Goal: Task Accomplishment & Management: Manage account settings

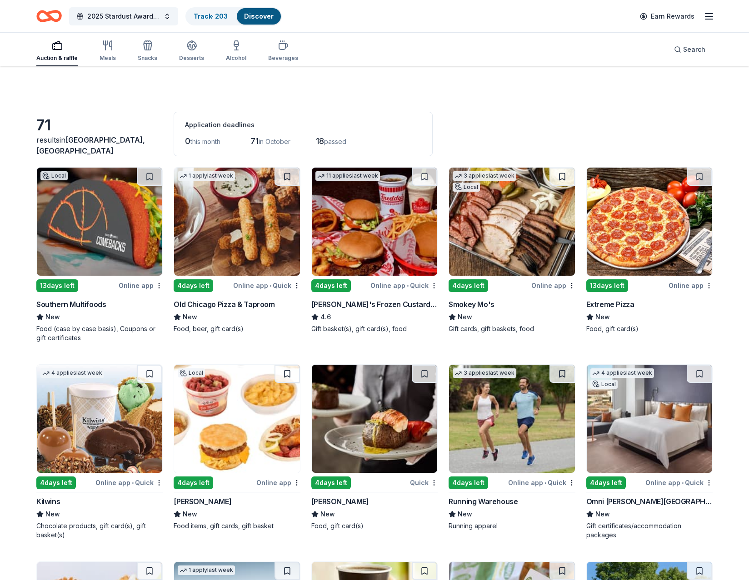
scroll to position [136, 0]
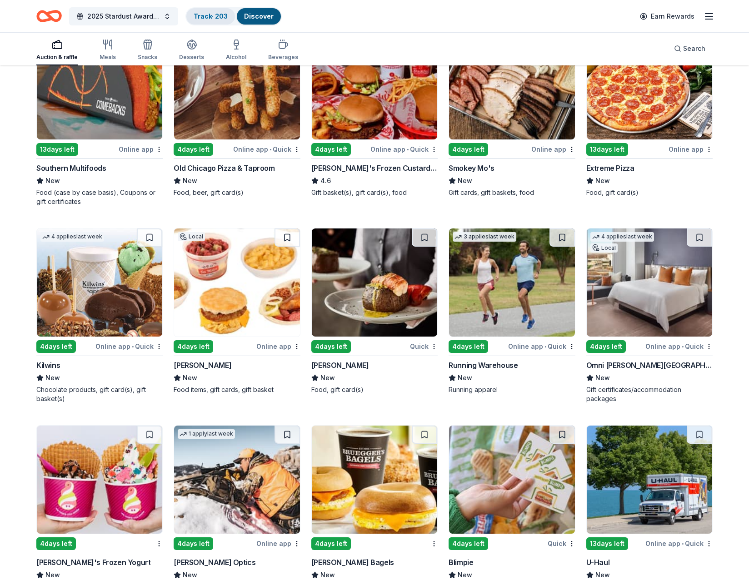
click at [202, 16] on link "Track · 203" at bounding box center [211, 16] width 34 height 8
click at [204, 13] on link "Track · 203" at bounding box center [211, 16] width 34 height 8
click at [211, 16] on link "Track · 203" at bounding box center [211, 16] width 34 height 8
click at [218, 18] on link "Track · 203" at bounding box center [211, 16] width 34 height 8
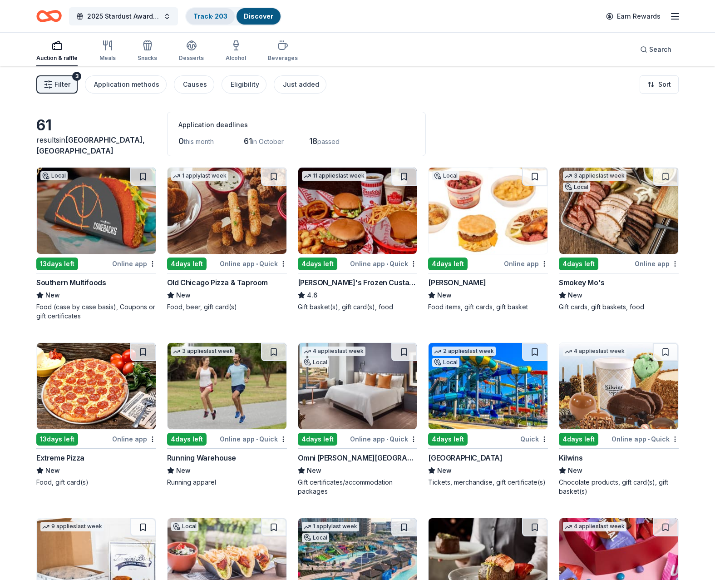
click at [211, 16] on link "Track · 203" at bounding box center [211, 16] width 34 height 8
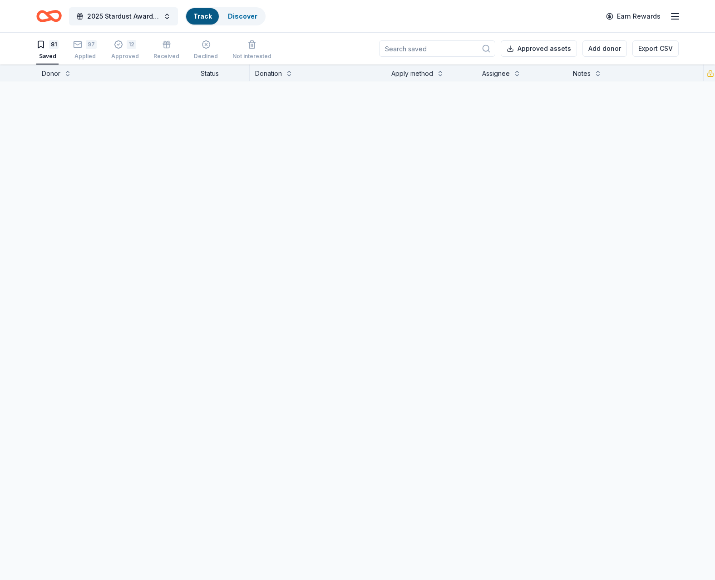
scroll to position [0, 0]
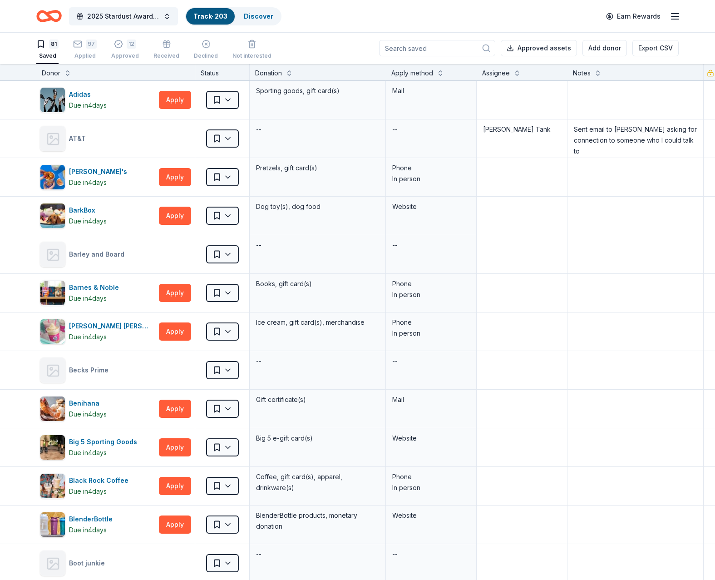
drag, startPoint x: 81, startPoint y: 47, endPoint x: 119, endPoint y: 72, distance: 45.2
click at [81, 46] on icon "button" at bounding box center [77, 44] width 9 height 9
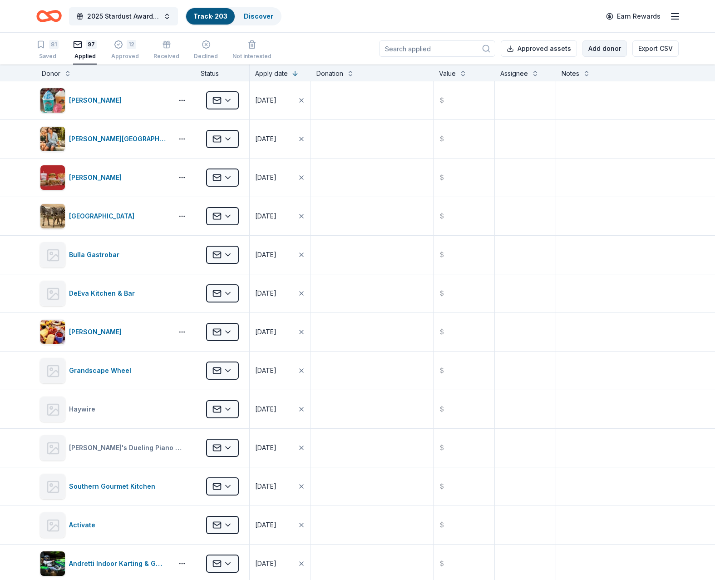
click at [605, 45] on button "Add donor" at bounding box center [605, 48] width 45 height 16
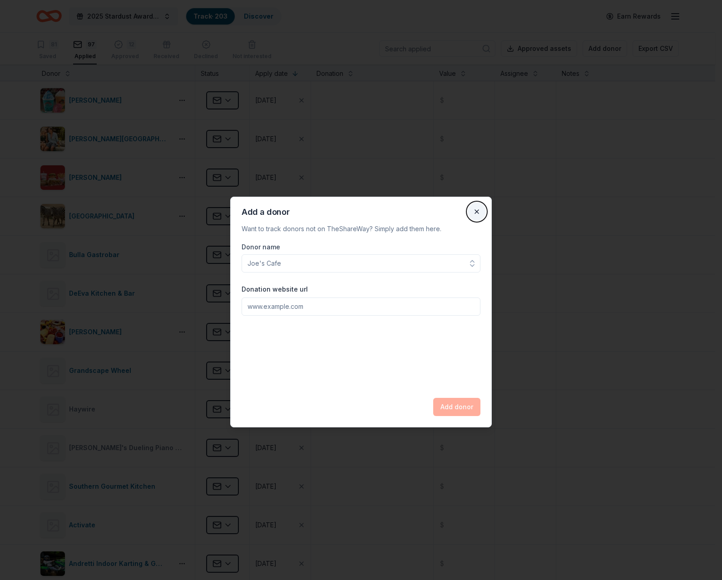
click at [481, 214] on button "Close" at bounding box center [477, 212] width 18 height 18
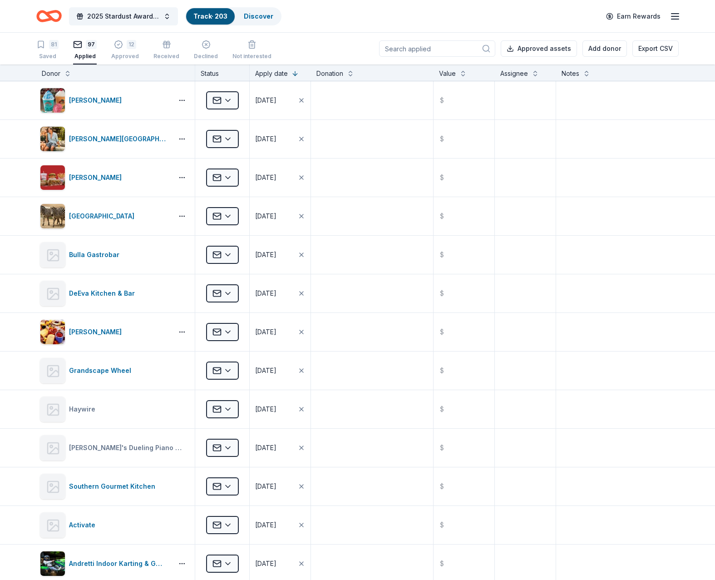
click at [70, 79] on div "Donor" at bounding box center [116, 73] width 148 height 11
click at [65, 77] on div "Donor" at bounding box center [116, 73] width 148 height 11
click at [68, 75] on button at bounding box center [67, 72] width 7 height 9
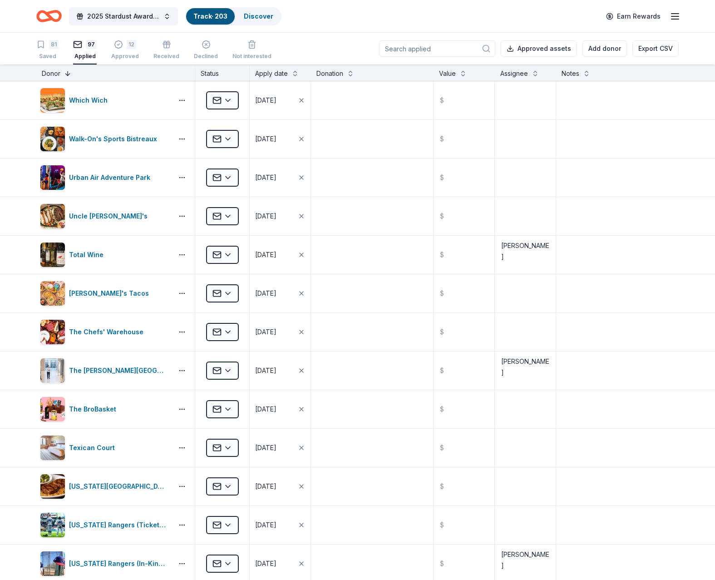
click at [68, 74] on button at bounding box center [67, 72] width 7 height 9
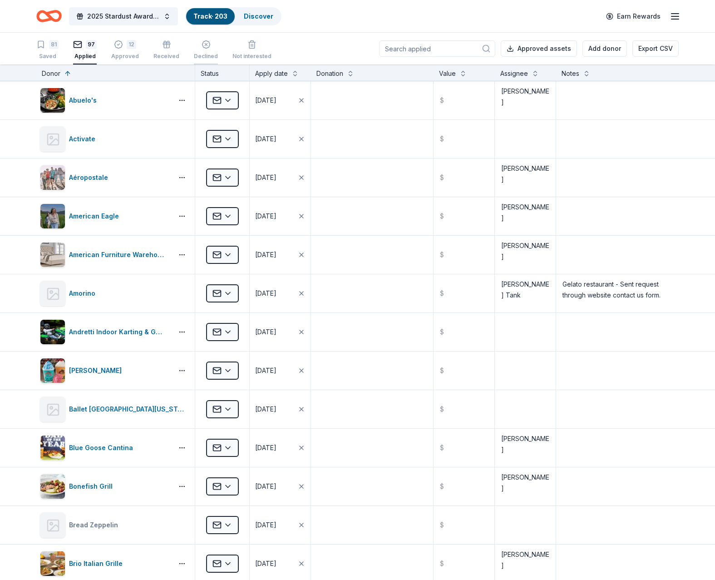
click at [196, 47] on div "button" at bounding box center [206, 44] width 24 height 9
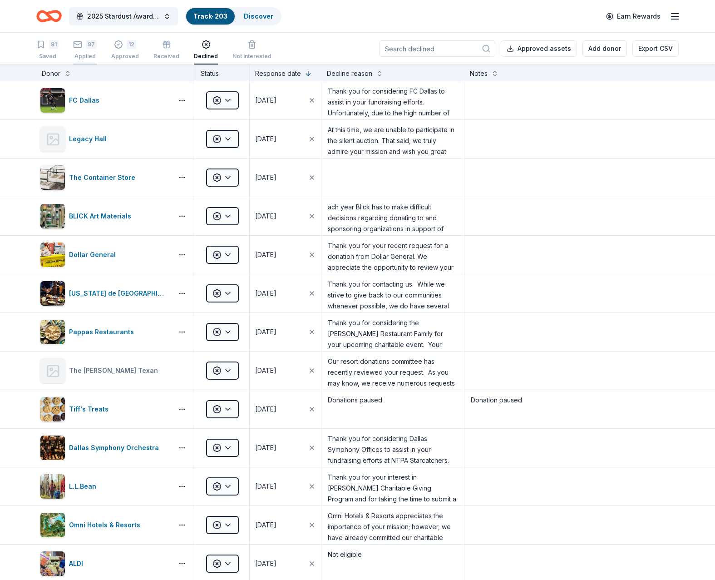
click at [82, 47] on div "97" at bounding box center [85, 44] width 24 height 9
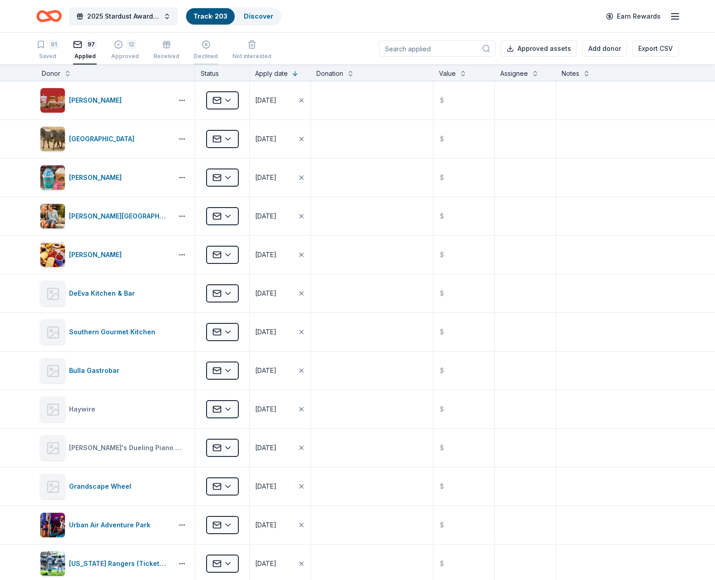
click at [202, 48] on icon "button" at bounding box center [206, 44] width 9 height 9
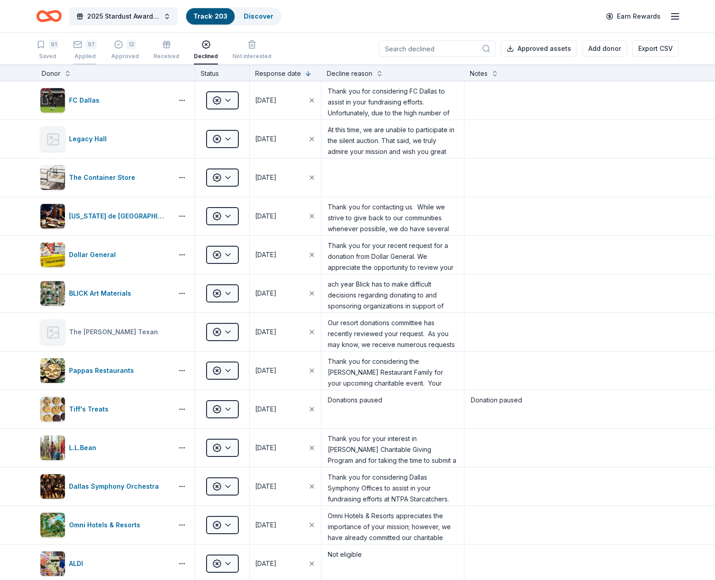
click at [85, 48] on div "97" at bounding box center [85, 44] width 24 height 9
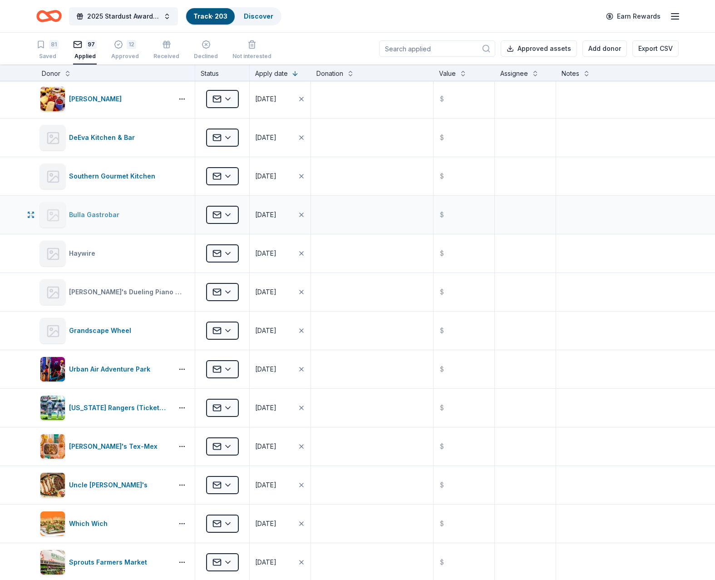
scroll to position [227, 0]
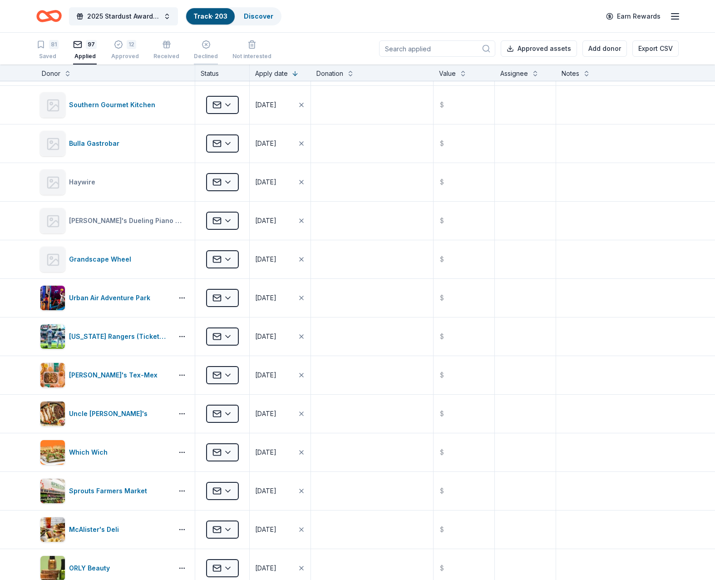
click at [202, 51] on div "Declined" at bounding box center [206, 50] width 24 height 20
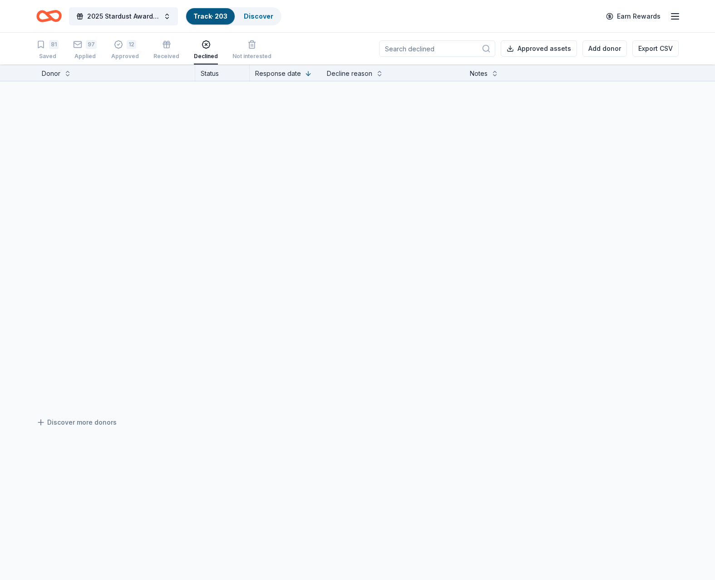
scroll to position [174, 0]
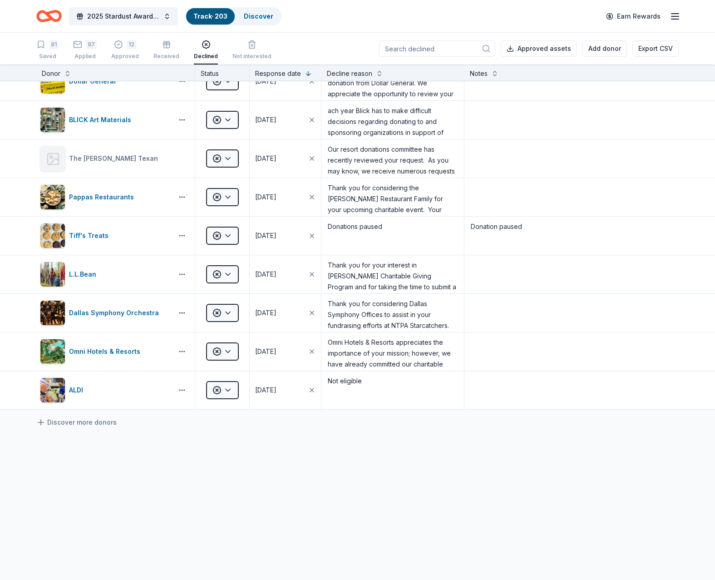
click at [68, 78] on div "Donor" at bounding box center [116, 73] width 148 height 11
click at [70, 75] on button at bounding box center [67, 72] width 7 height 9
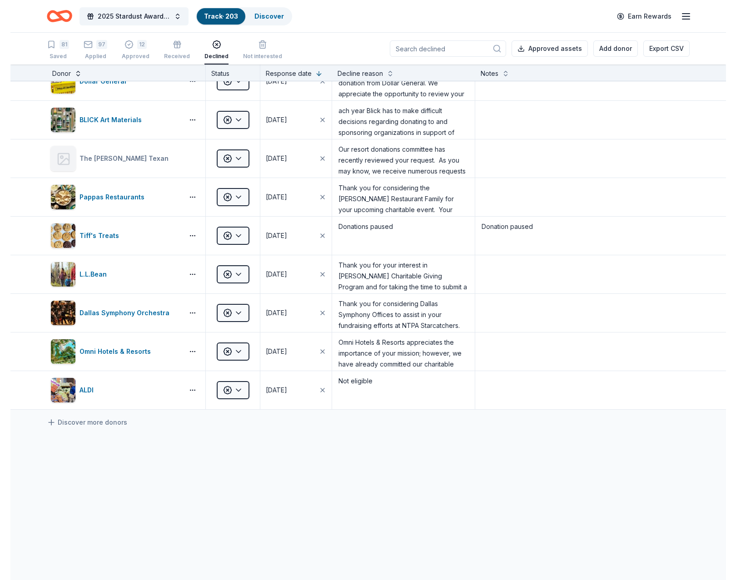
scroll to position [0, 0]
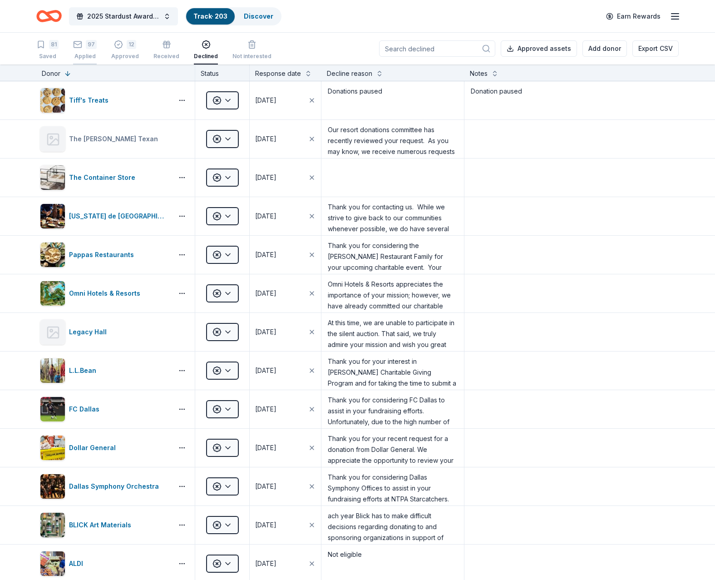
click at [82, 48] on div "97" at bounding box center [85, 44] width 24 height 9
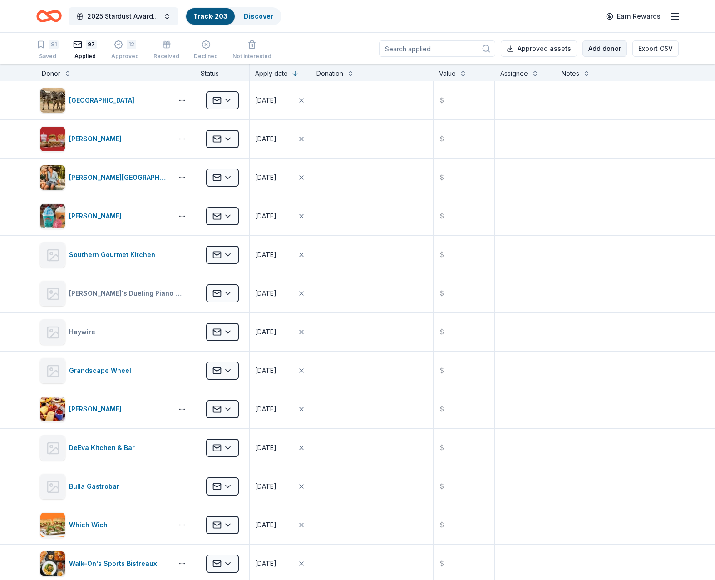
click at [597, 47] on button "Add donor" at bounding box center [605, 48] width 45 height 16
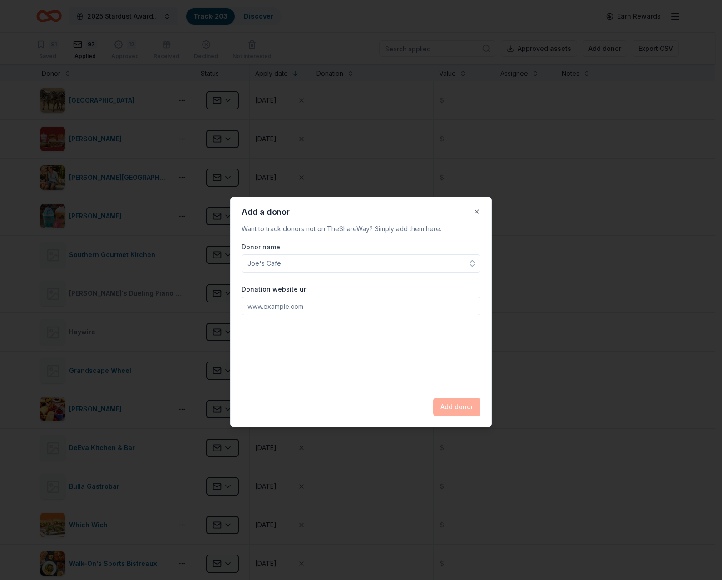
click at [279, 268] on input "Donor name" at bounding box center [361, 263] width 239 height 18
type input "S"
type input "Q"
type input "Whistle Britches"
click at [306, 306] on input "Donation website url" at bounding box center [361, 306] width 239 height 18
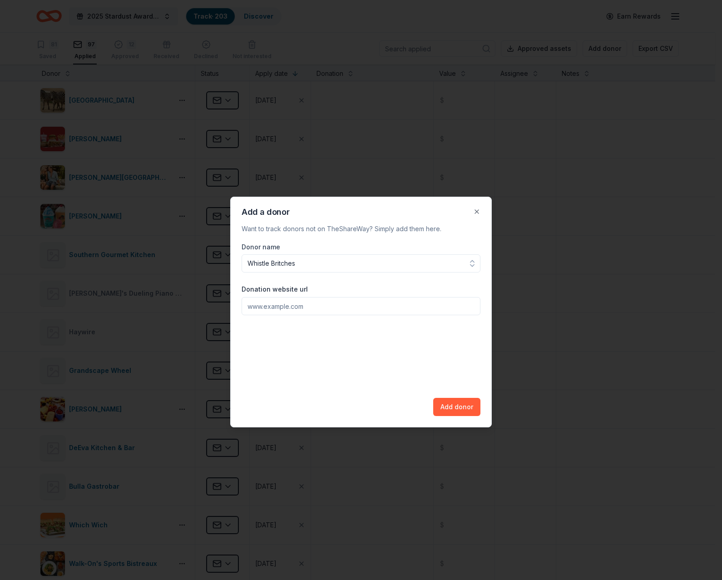
click at [281, 308] on input "Donation website url" at bounding box center [361, 306] width 239 height 18
paste input "http://plano.whistlebritcheschicken.com/"
type input "http://plano.whistlebritcheschicken.com/"
click at [465, 406] on button "Add donor" at bounding box center [456, 407] width 47 height 18
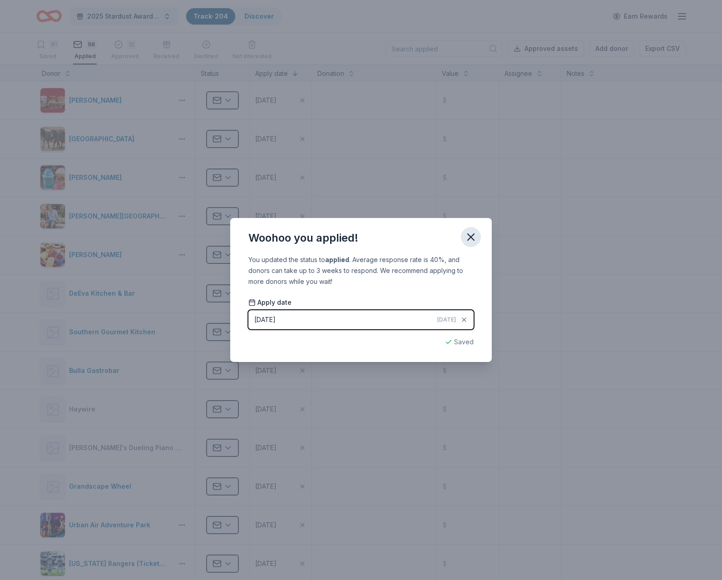
click at [468, 240] on icon "button" at bounding box center [471, 237] width 13 height 13
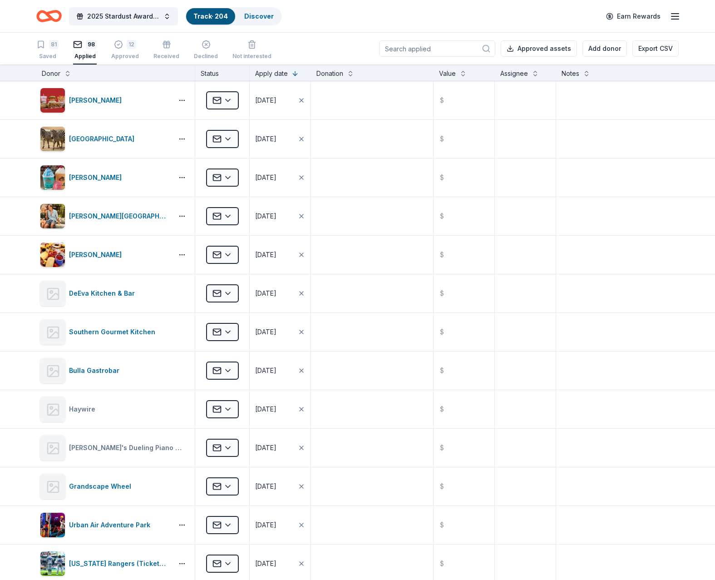
click at [67, 77] on div "Donor" at bounding box center [116, 73] width 148 height 11
click at [65, 79] on div "Donor" at bounding box center [116, 73] width 148 height 11
click at [65, 72] on button at bounding box center [67, 72] width 7 height 9
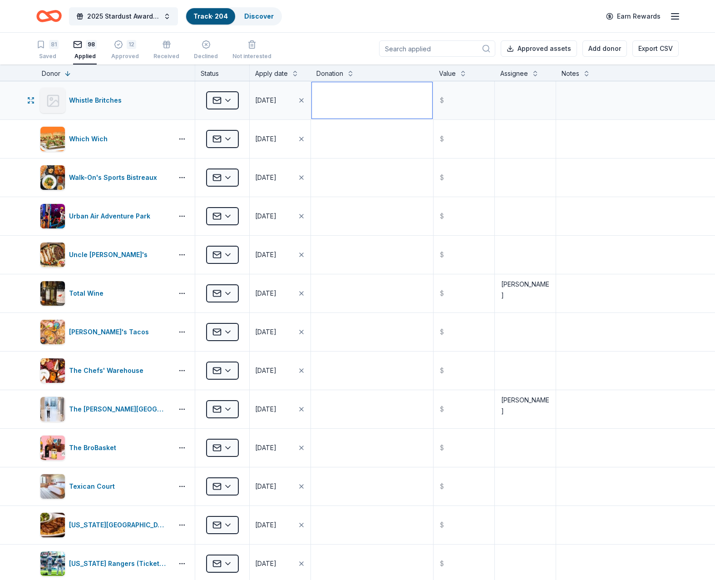
click at [339, 106] on textarea at bounding box center [372, 100] width 120 height 36
click at [514, 105] on textarea at bounding box center [525, 100] width 59 height 36
click at [596, 105] on textarea at bounding box center [617, 100] width 121 height 36
click at [609, 118] on textarea "Sent email" at bounding box center [617, 100] width 121 height 36
type textarea "Sent email"
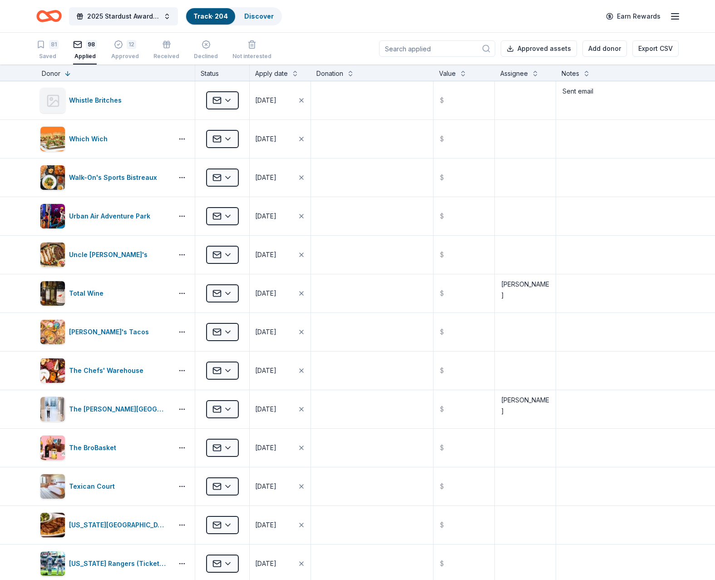
click at [293, 78] on div "Apply date" at bounding box center [280, 73] width 50 height 11
click at [293, 75] on button at bounding box center [295, 72] width 7 height 9
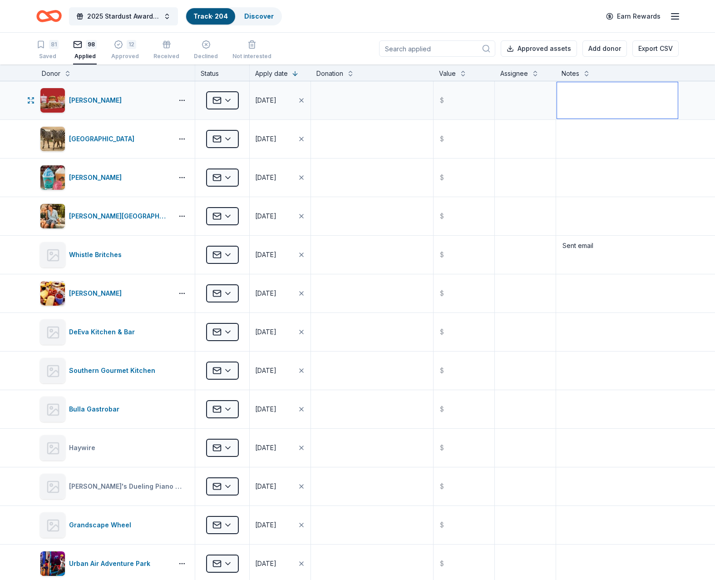
click at [575, 98] on textarea at bounding box center [617, 100] width 121 height 36
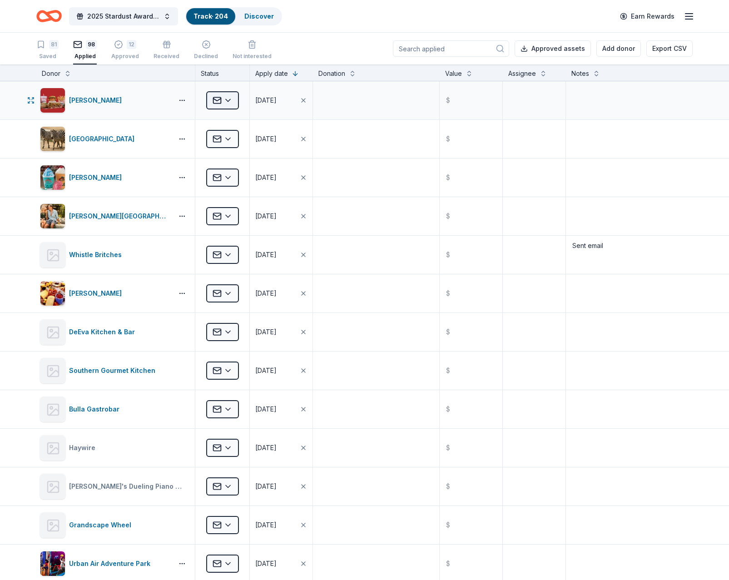
click at [221, 100] on html "2025 Stardust Awards & Gala Track · 204 Discover Earn Rewards 81 Saved 98 Appli…" at bounding box center [364, 290] width 729 height 580
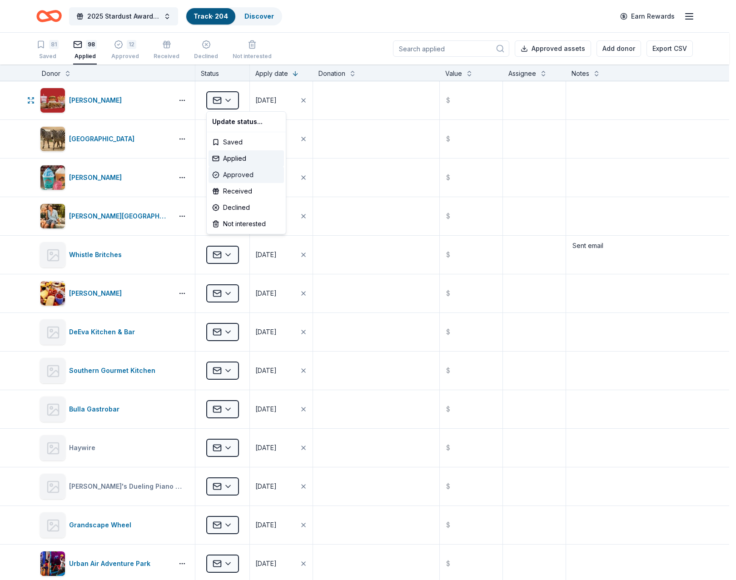
click at [236, 177] on div "Approved" at bounding box center [246, 175] width 75 height 16
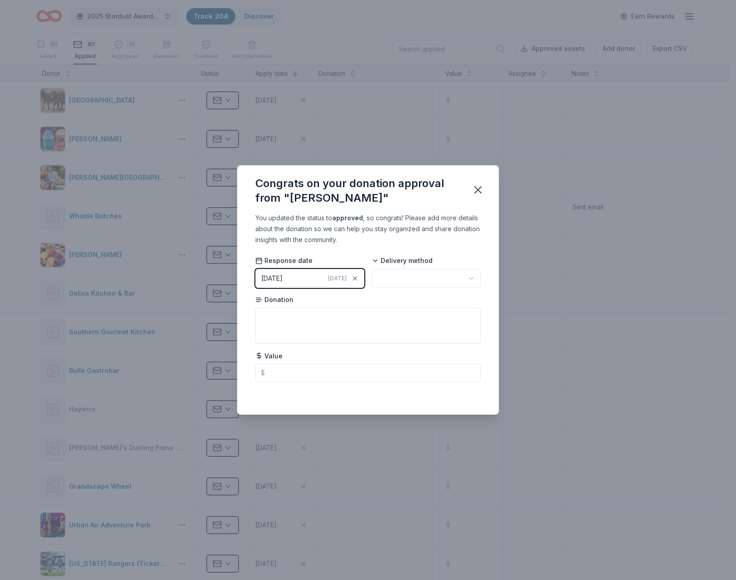
click at [405, 278] on html "2025 Stardust Awards & Gala Track · 204 Discover Earn Rewards 81 Saved 97 Appli…" at bounding box center [368, 290] width 736 height 580
click at [287, 321] on textarea at bounding box center [367, 326] width 225 height 36
paste textarea "Thank you for requesting a Portillo’s gift card. We relish the opportunity to t…"
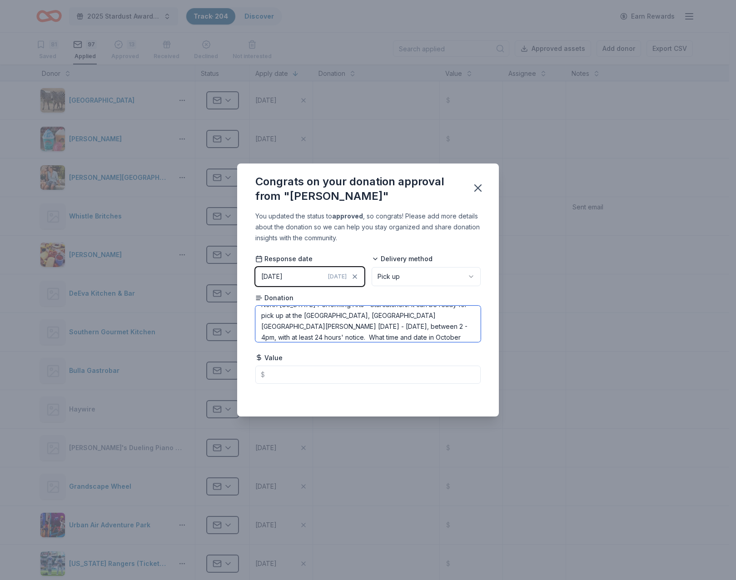
scroll to position [32, 0]
type textarea "Thank you for requesting a Portillo’s gift card. We relish the opportunity to t…"
click at [286, 378] on input "text" at bounding box center [367, 375] width 225 height 18
type input "25.00"
click at [321, 391] on div "You updated the status to approved , so congrats! Please add more details about…" at bounding box center [368, 314] width 262 height 206
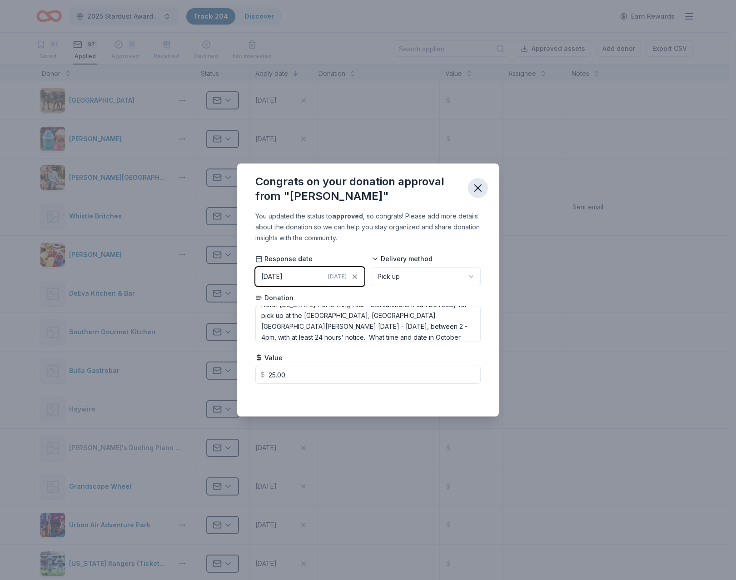
click at [481, 188] on icon "button" at bounding box center [478, 188] width 13 height 13
